Goal: Task Accomplishment & Management: Use online tool/utility

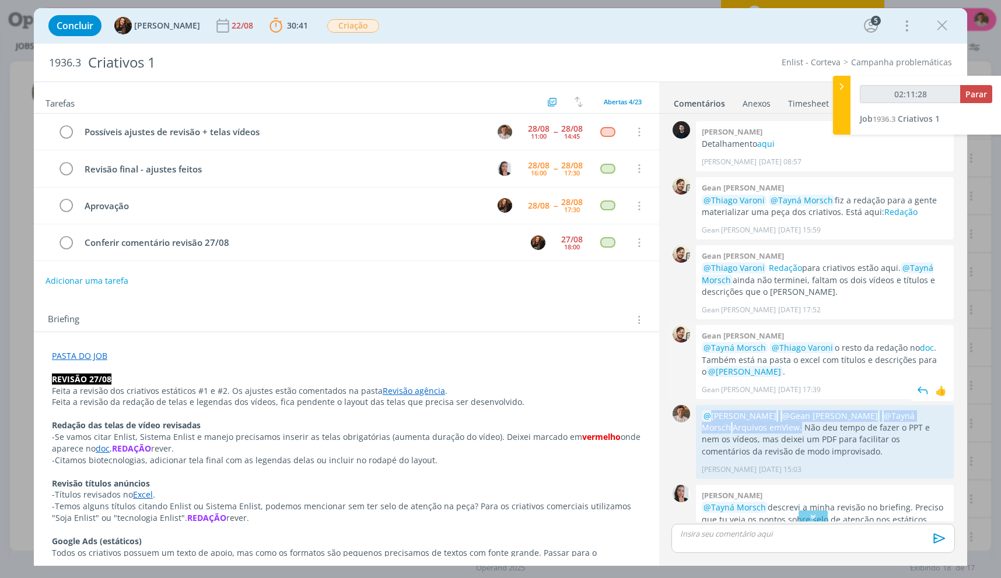
click at [762, 286] on p "@Thiago Varoni Redação para criativos estão aqui. @Tayná Morsch ainda não termi…" at bounding box center [824, 280] width 246 height 36
drag, startPoint x: 763, startPoint y: 431, endPoint x: 692, endPoint y: 409, distance: 74.9
click at [692, 409] on div "0 @Caroline Pieczarka @Gean Paulo Naue @Tayná Morsch Arquivos em View . Não deu…" at bounding box center [812, 442] width 293 height 80
copy div "0 @Caroline Pieczarka @Gean Paulo Naue @Tayná Morsch Arquivos em View ."
drag, startPoint x: 732, startPoint y: 533, endPoint x: 805, endPoint y: 573, distance: 83.0
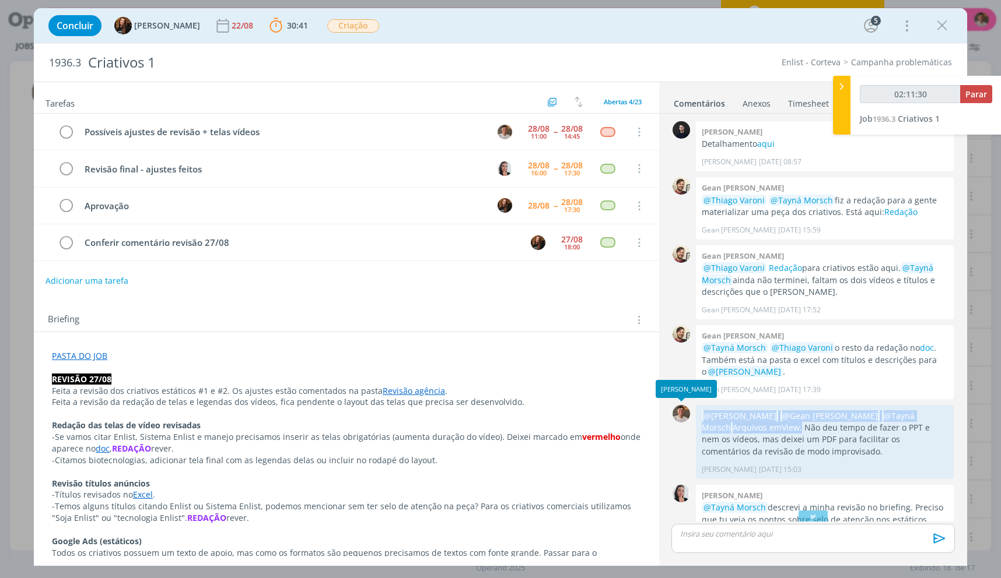
click at [732, 533] on p "dialog" at bounding box center [812, 534] width 265 height 10
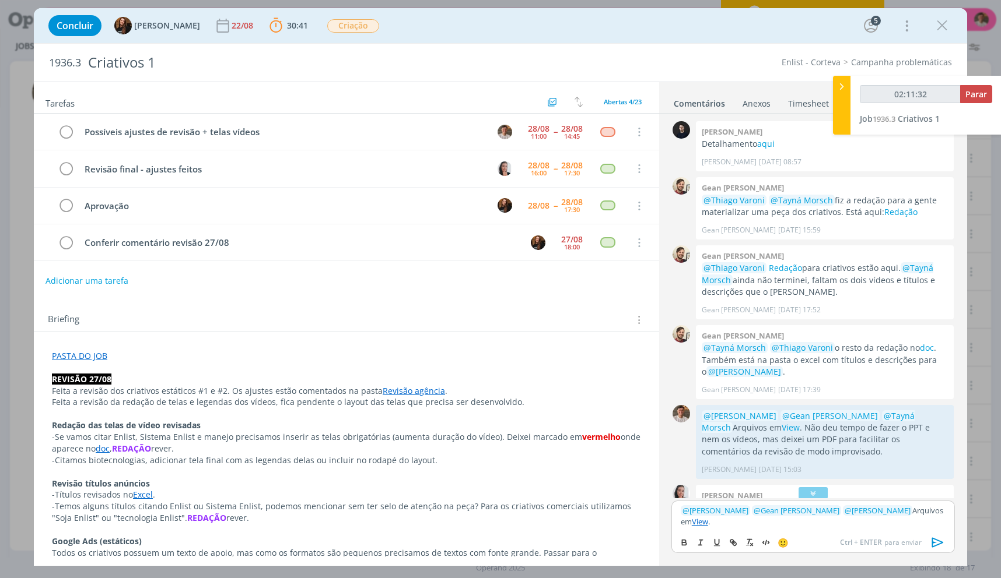
scroll to position [167, 0]
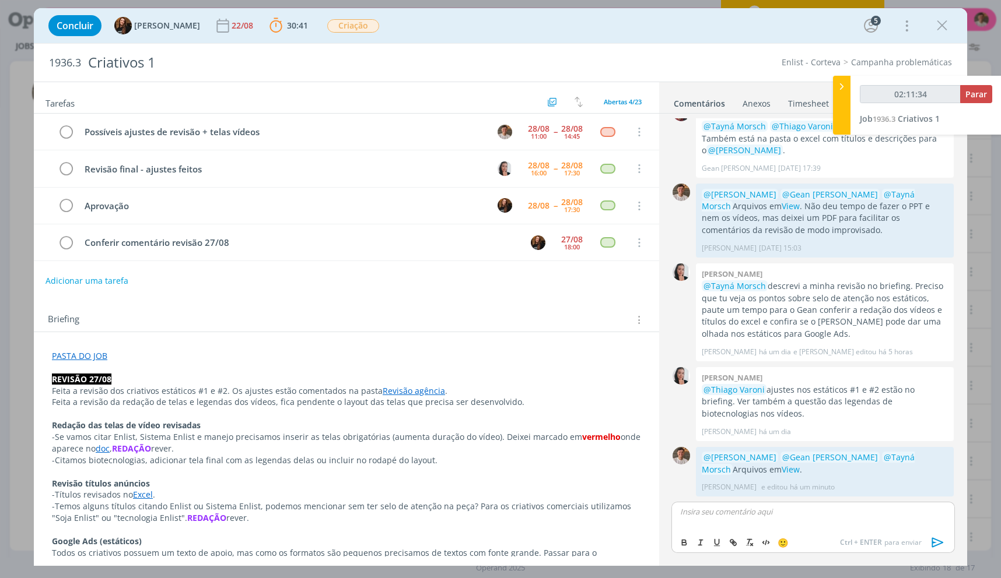
click at [963, 107] on div "02:11:34 Parar" at bounding box center [925, 98] width 132 height 27
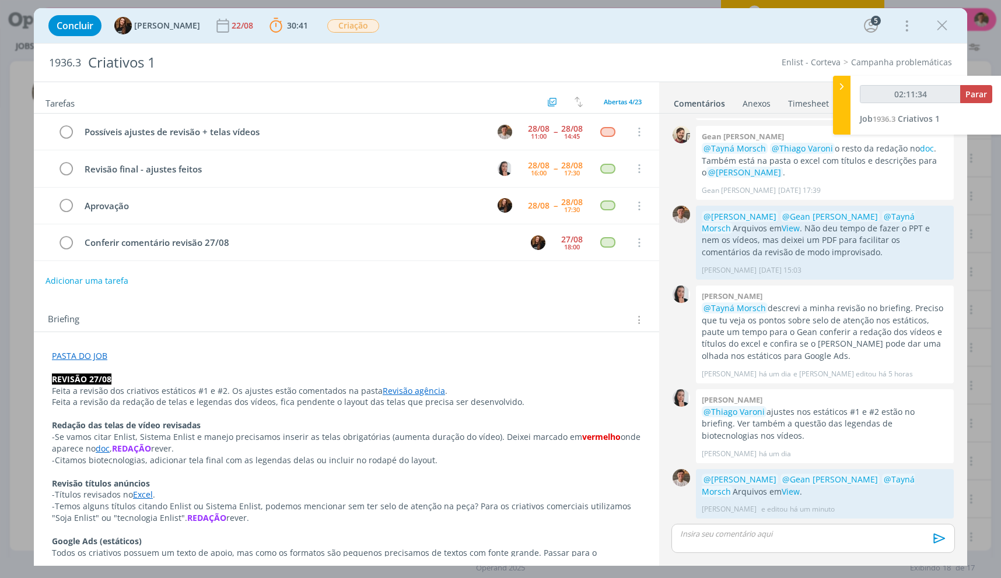
scroll to position [199, 0]
click at [968, 101] on div "02:11:34 Parar" at bounding box center [925, 98] width 132 height 27
click at [969, 101] on button "Parar" at bounding box center [976, 94] width 32 height 18
type input "02:12:00"
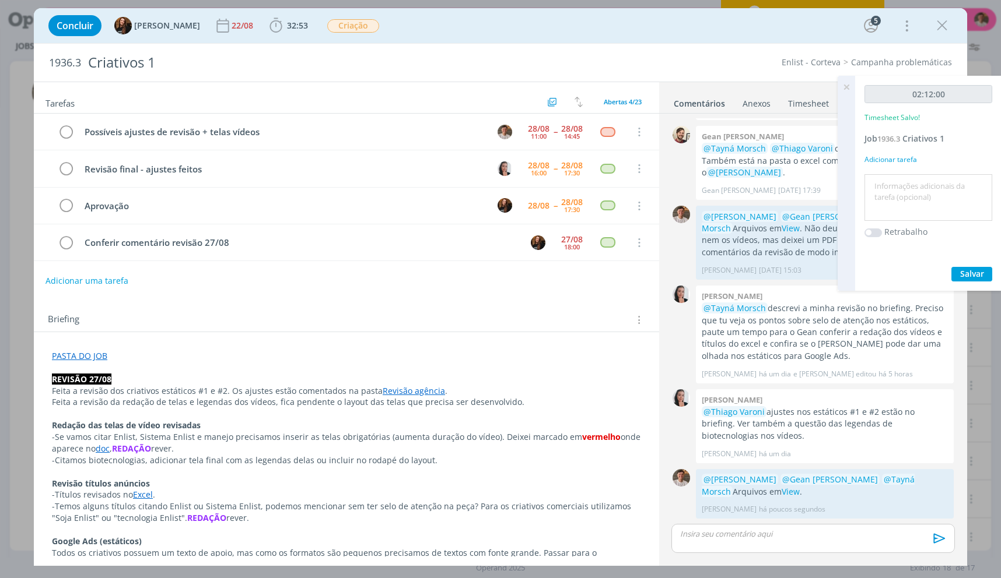
click at [917, 209] on textarea at bounding box center [928, 197] width 122 height 41
type textarea "Layout vídeos + ajustes"
click at [951, 267] on button "Salvar" at bounding box center [971, 274] width 41 height 15
click at [65, 125] on icon "dialog" at bounding box center [66, 132] width 16 height 17
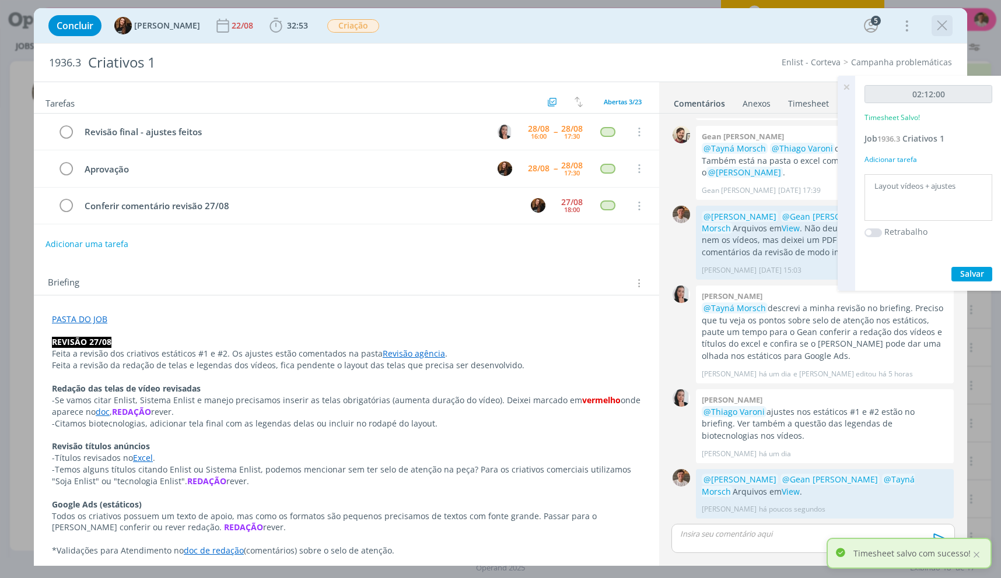
click at [943, 26] on icon "dialog" at bounding box center [941, 25] width 17 height 17
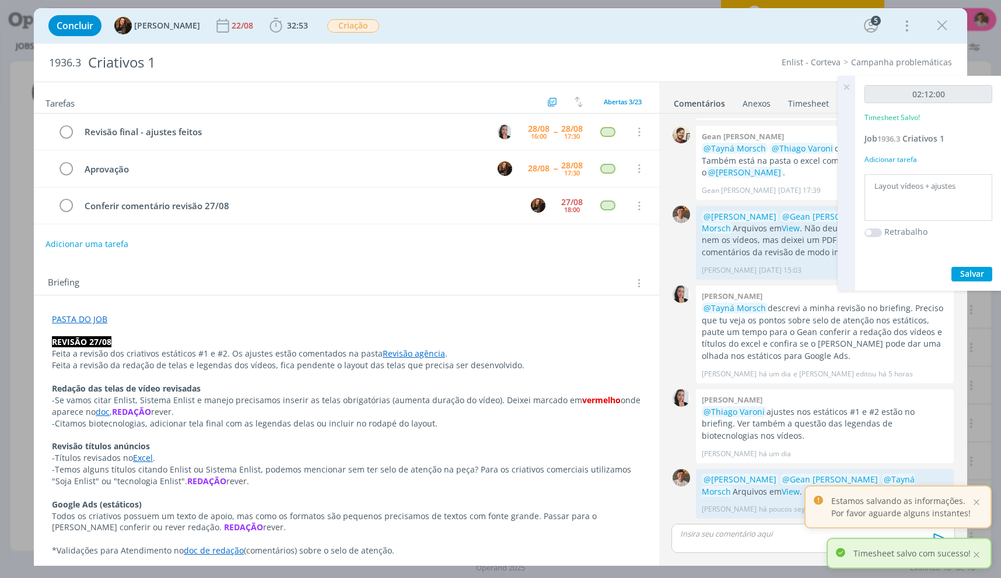
click at [850, 82] on div at bounding box center [500, 289] width 1001 height 578
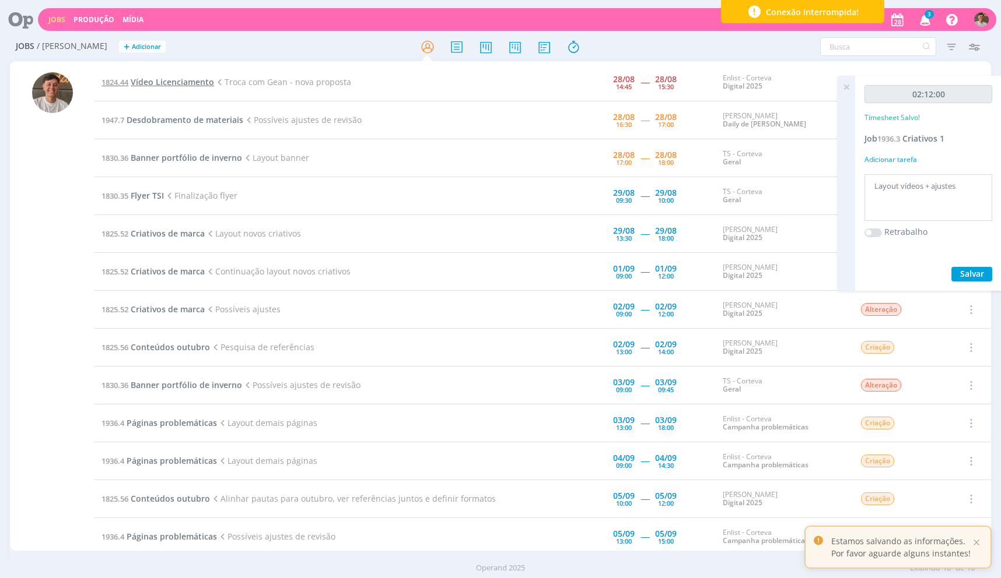
click at [179, 80] on span "Vídeo Licenciamento" at bounding box center [172, 81] width 83 height 11
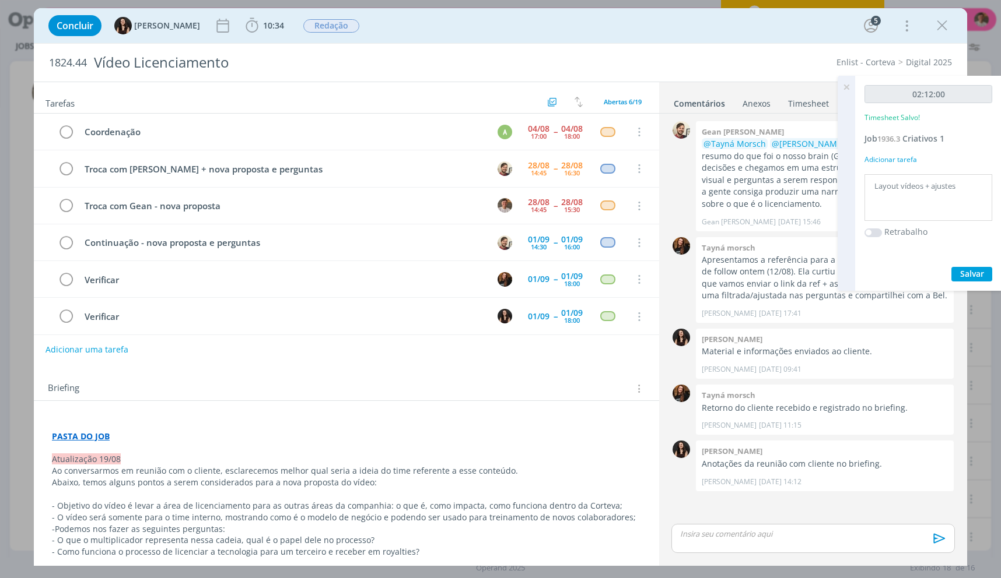
scroll to position [5, 0]
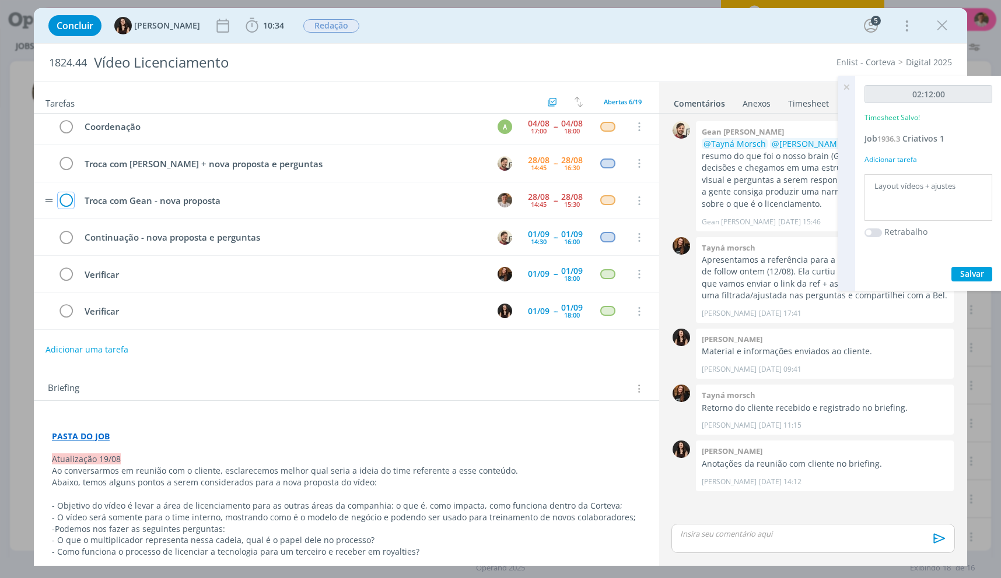
click at [66, 205] on icon "dialog" at bounding box center [66, 200] width 16 height 17
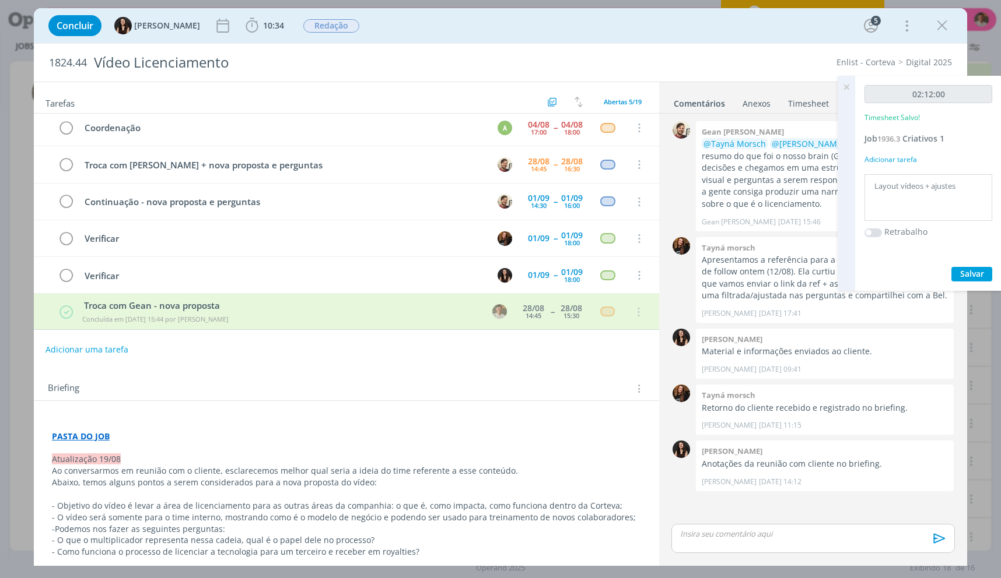
scroll to position [4, 0]
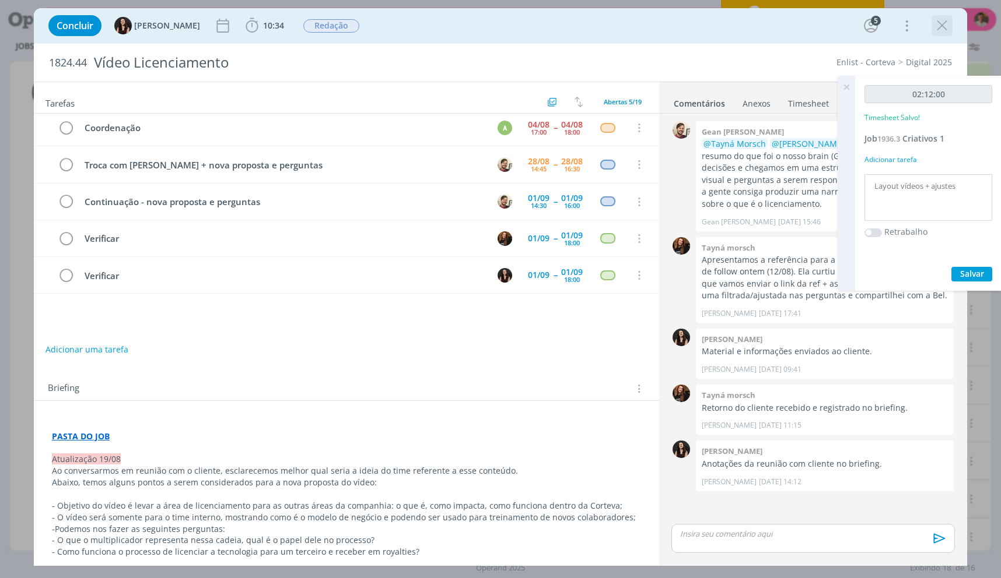
click at [941, 25] on icon "dialog" at bounding box center [941, 25] width 17 height 17
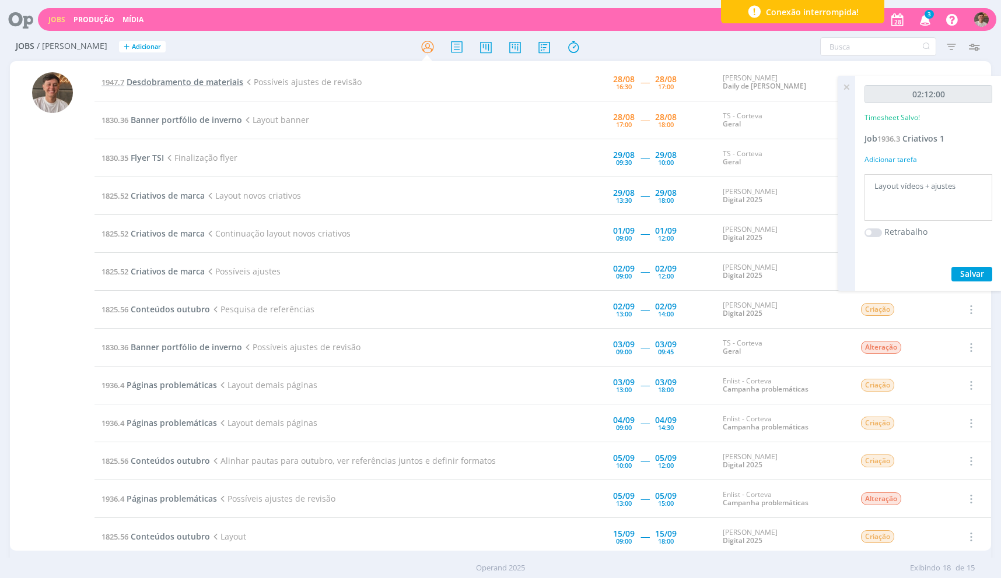
click at [178, 78] on span "Desdobramento de materiais" at bounding box center [185, 81] width 117 height 11
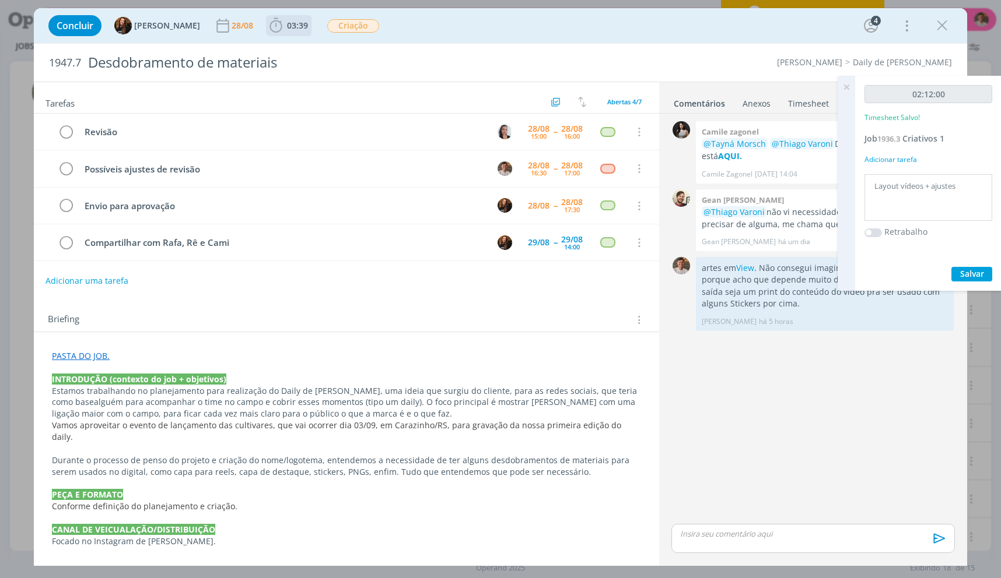
drag, startPoint x: 296, startPoint y: 27, endPoint x: 313, endPoint y: 65, distance: 41.7
click at [296, 27] on span "03:39" at bounding box center [297, 25] width 21 height 11
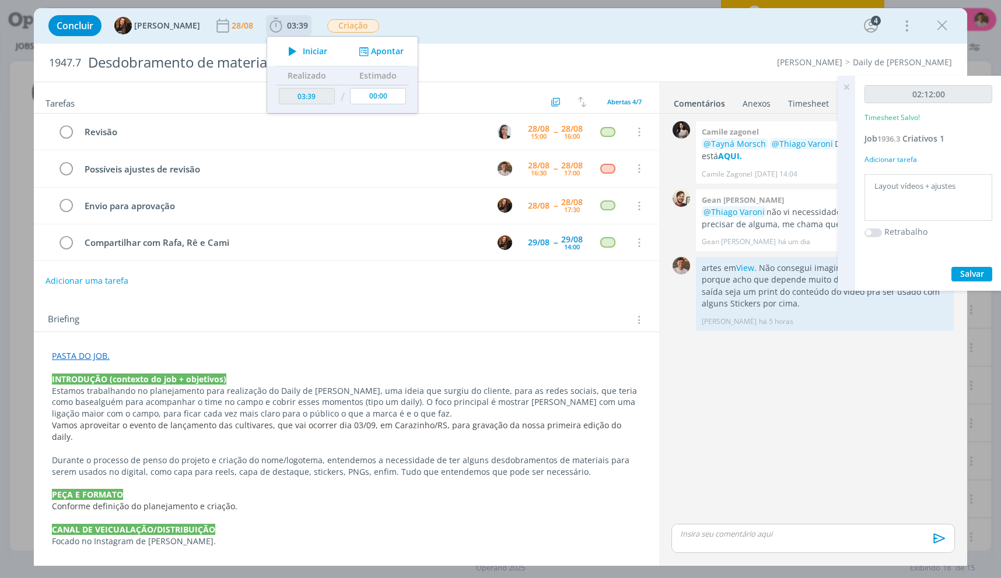
drag, startPoint x: 313, startPoint y: 65, endPoint x: 311, endPoint y: 57, distance: 8.2
click at [312, 64] on div "Iniciar Apontar" at bounding box center [342, 51] width 150 height 29
click at [311, 55] on span "Iniciar" at bounding box center [315, 51] width 24 height 8
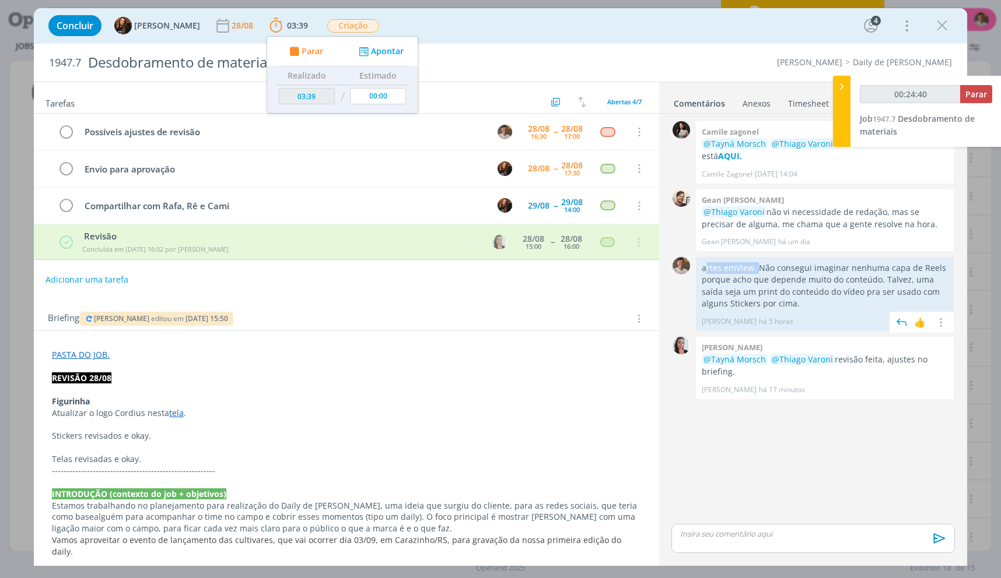
drag, startPoint x: 757, startPoint y: 270, endPoint x: 703, endPoint y: 273, distance: 53.7
click at [703, 269] on p "artes em View . Não consegui imaginar nenhuma capa de Reels porque acho que dep…" at bounding box center [824, 286] width 246 height 48
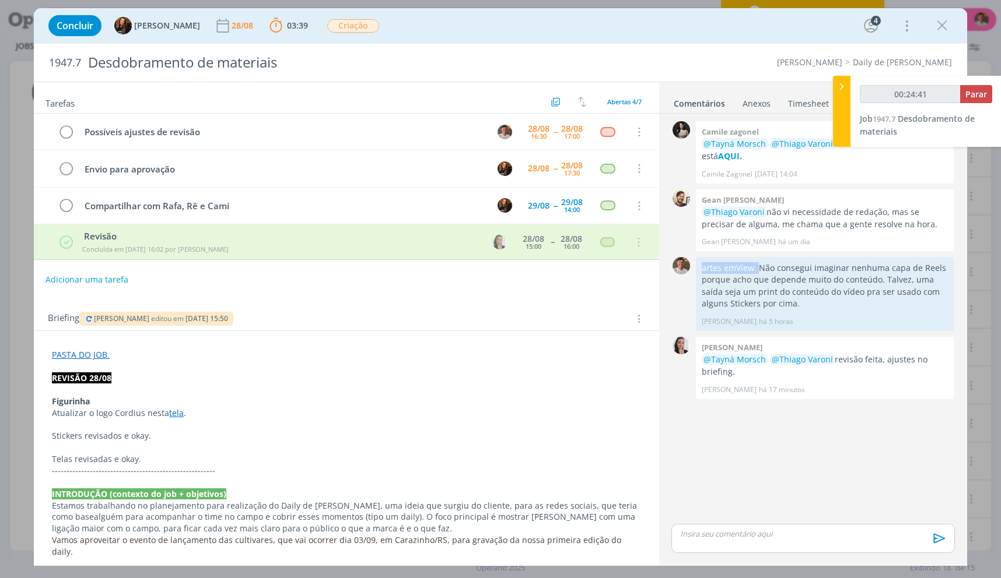
copy p "artes em View ."
click at [769, 519] on div "0 Camile zagonel @Tayná Morsch @Thiago Varoni Doc. com os materiais está AQUI. …" at bounding box center [812, 320] width 293 height 404
click at [772, 527] on div "dialog" at bounding box center [812, 538] width 283 height 29
click at [773, 532] on div "🙂 Ctrl + ENTER para enviar" at bounding box center [813, 542] width 282 height 22
drag, startPoint x: 927, startPoint y: 531, endPoint x: 941, endPoint y: 543, distance: 18.6
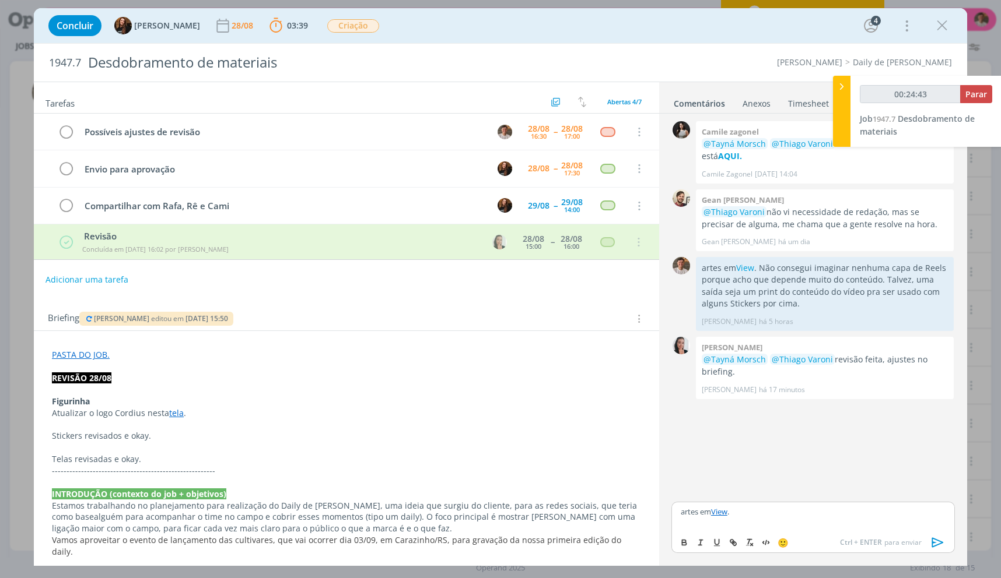
click at [929, 532] on div "artes em View . 🙂 Ctrl + ENTER para enviar" at bounding box center [812, 527] width 283 height 51
click at [941, 543] on icon "dialog" at bounding box center [938, 543] width 12 height 10
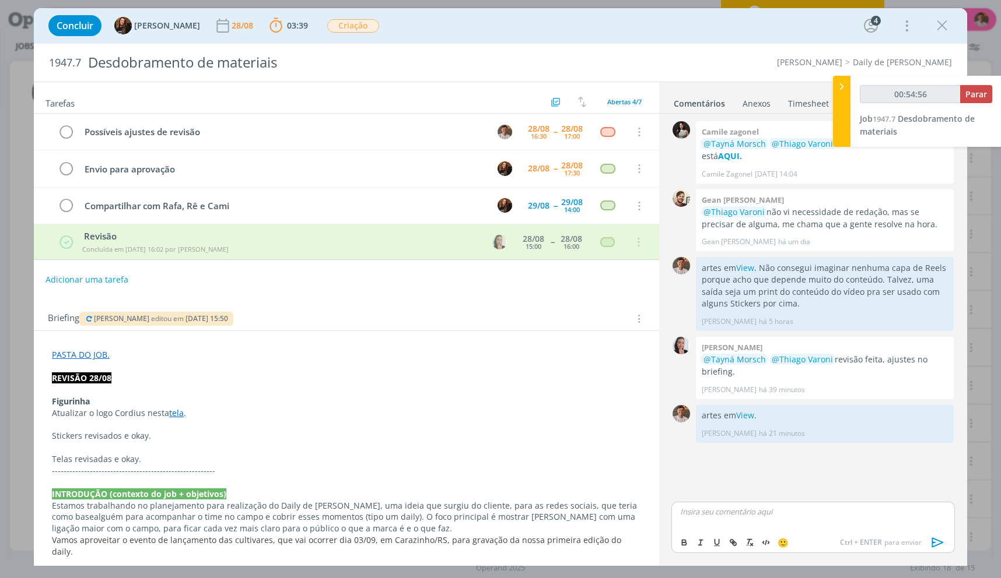
type input "00:54:57"
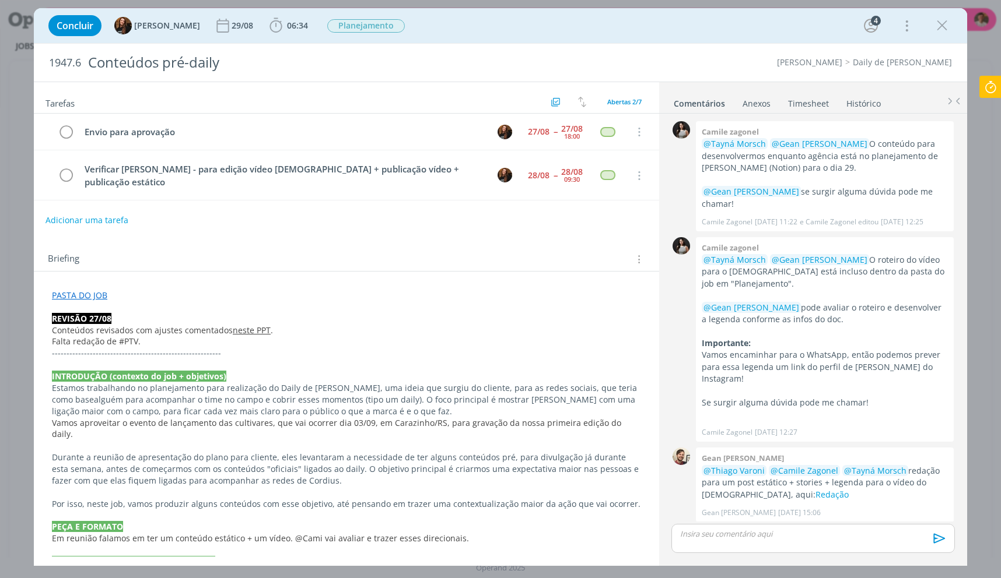
scroll to position [203, 0]
